Goal: Information Seeking & Learning: Learn about a topic

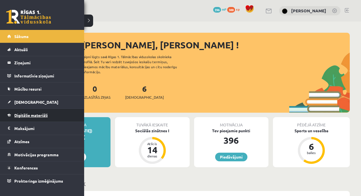
click at [24, 114] on span "Digitālie materiāli" at bounding box center [30, 115] width 33 height 5
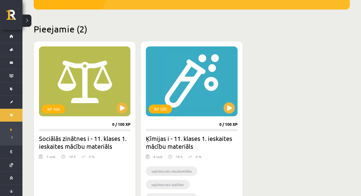
scroll to position [118, 0]
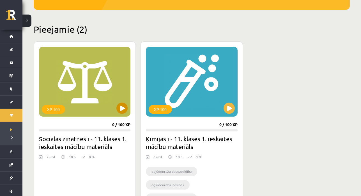
click at [121, 110] on button at bounding box center [121, 108] width 11 height 11
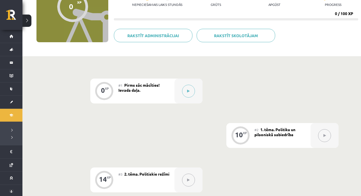
scroll to position [76, 0]
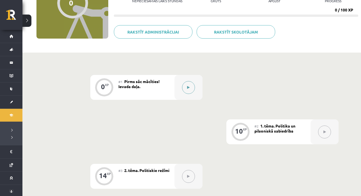
click at [190, 89] on button at bounding box center [188, 87] width 13 height 13
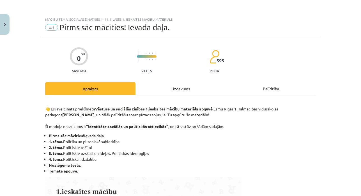
click at [199, 87] on div "Uzdevums" at bounding box center [180, 88] width 90 height 13
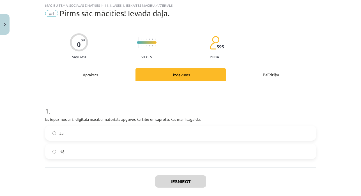
click at [149, 134] on label "Jā" at bounding box center [181, 133] width 270 height 14
click at [180, 182] on button "Iesniegt" at bounding box center [180, 182] width 51 height 12
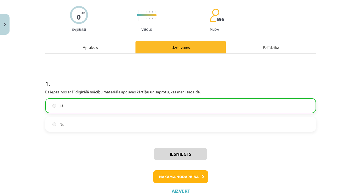
scroll to position [44, 0]
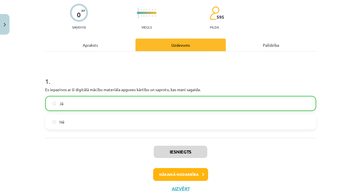
click at [191, 173] on button "Nākamā nodarbība" at bounding box center [180, 174] width 55 height 13
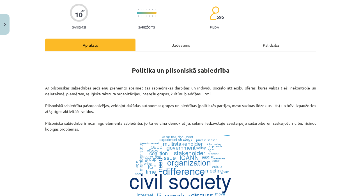
scroll to position [14, 0]
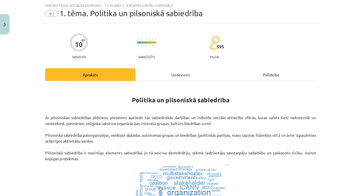
click at [167, 72] on div "Uzdevums" at bounding box center [180, 74] width 90 height 13
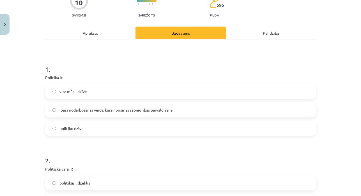
scroll to position [56, 0]
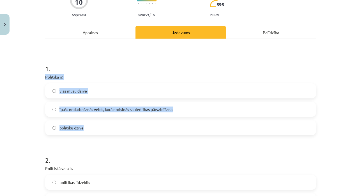
drag, startPoint x: 45, startPoint y: 77, endPoint x: 90, endPoint y: 129, distance: 69.2
click at [90, 130] on div "1 . Politika ir: visa mūsu dzīve īpašs nodarbošanās veids, kurā norisinās sabie…" at bounding box center [180, 95] width 271 height 80
copy div "Politika ir: visa mūsu dzīve īpašs nodarbošanās veids, kurā norisinās sabiedrīb…"
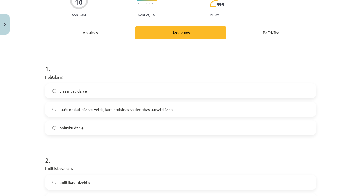
click at [190, 109] on label "īpašs nodarbošanās veids, kurā norisinās sabiedrības pārvaldīšana" at bounding box center [181, 110] width 270 height 14
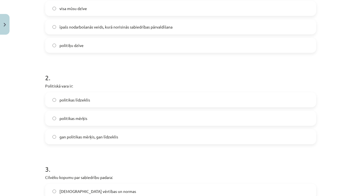
scroll to position [147, 0]
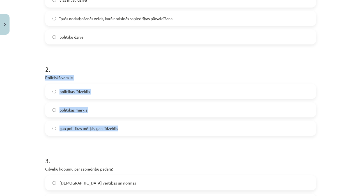
drag, startPoint x: 43, startPoint y: 75, endPoint x: 121, endPoint y: 129, distance: 94.0
click at [121, 129] on div "10 XP Saņemsi Sarežģīts 595 pilda Apraksts Uzdevums Palīdzība 1 . Politika ir: …" at bounding box center [180, 176] width 277 height 572
copy div "Politiskā vara ir: politikas līdzeklis politikas mērķis gan politikas mērķis, g…"
click at [126, 133] on label "gan politikas mērķis, gan līdzeklis" at bounding box center [181, 129] width 270 height 14
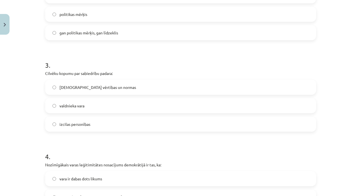
scroll to position [243, 0]
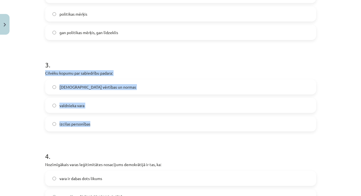
drag, startPoint x: 44, startPoint y: 71, endPoint x: 102, endPoint y: 125, distance: 79.3
click at [102, 125] on div "10 XP Saņemsi Sarežģīts 595 pilda Apraksts Uzdevums Palīdzība 1 . Politika ir: …" at bounding box center [180, 80] width 277 height 572
copy div "Cilvēku kopumu par sabiedrību padara: kopīgās vērtības un normas valdnieka vara…"
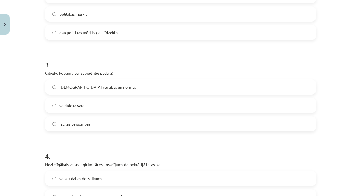
click at [120, 87] on label "[DEMOGRAPHIC_DATA] vērtības un normas" at bounding box center [181, 87] width 270 height 14
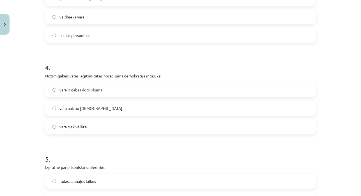
scroll to position [340, 0]
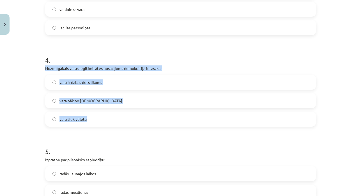
drag, startPoint x: 45, startPoint y: 67, endPoint x: 104, endPoint y: 123, distance: 81.7
copy div "Nozīmīgākais varas leģitimitātes nosacījums demokrātijā ir tas, ka: vara ir dab…"
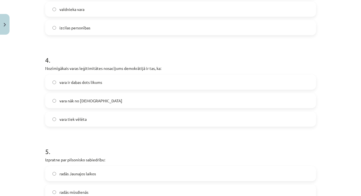
click at [133, 119] on label "vara tiek vēlēta" at bounding box center [181, 119] width 270 height 14
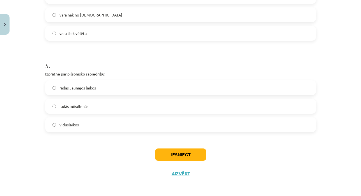
scroll to position [426, 0]
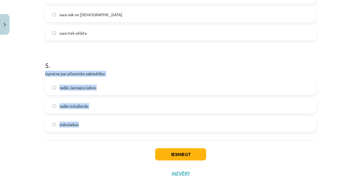
drag, startPoint x: 44, startPoint y: 73, endPoint x: 90, endPoint y: 126, distance: 70.3
copy div "Izpratne par pilsonisko sabiedrību: radās Jaunajos laikos radās mūsdienās vidus…"
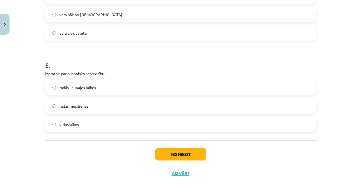
click at [129, 86] on label "radās Jaunajos laikos" at bounding box center [181, 88] width 270 height 14
click at [181, 152] on button "Iesniegt" at bounding box center [180, 154] width 51 height 12
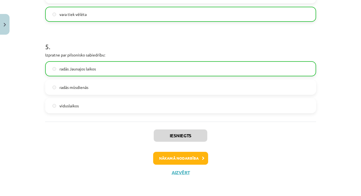
click at [180, 155] on button "Nākamā nodarbība" at bounding box center [180, 158] width 55 height 13
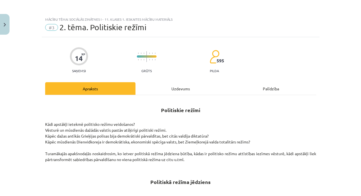
scroll to position [0, 0]
click at [6, 24] on img "Close" at bounding box center [5, 25] width 2 height 4
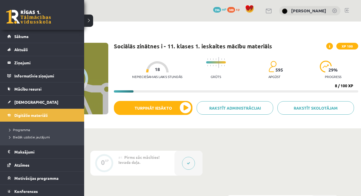
click at [17, 17] on link at bounding box center [28, 17] width 45 height 14
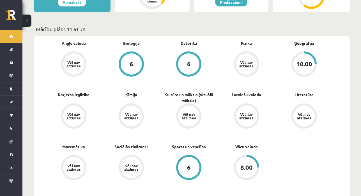
scroll to position [156, 0]
